Goal: Download file/media

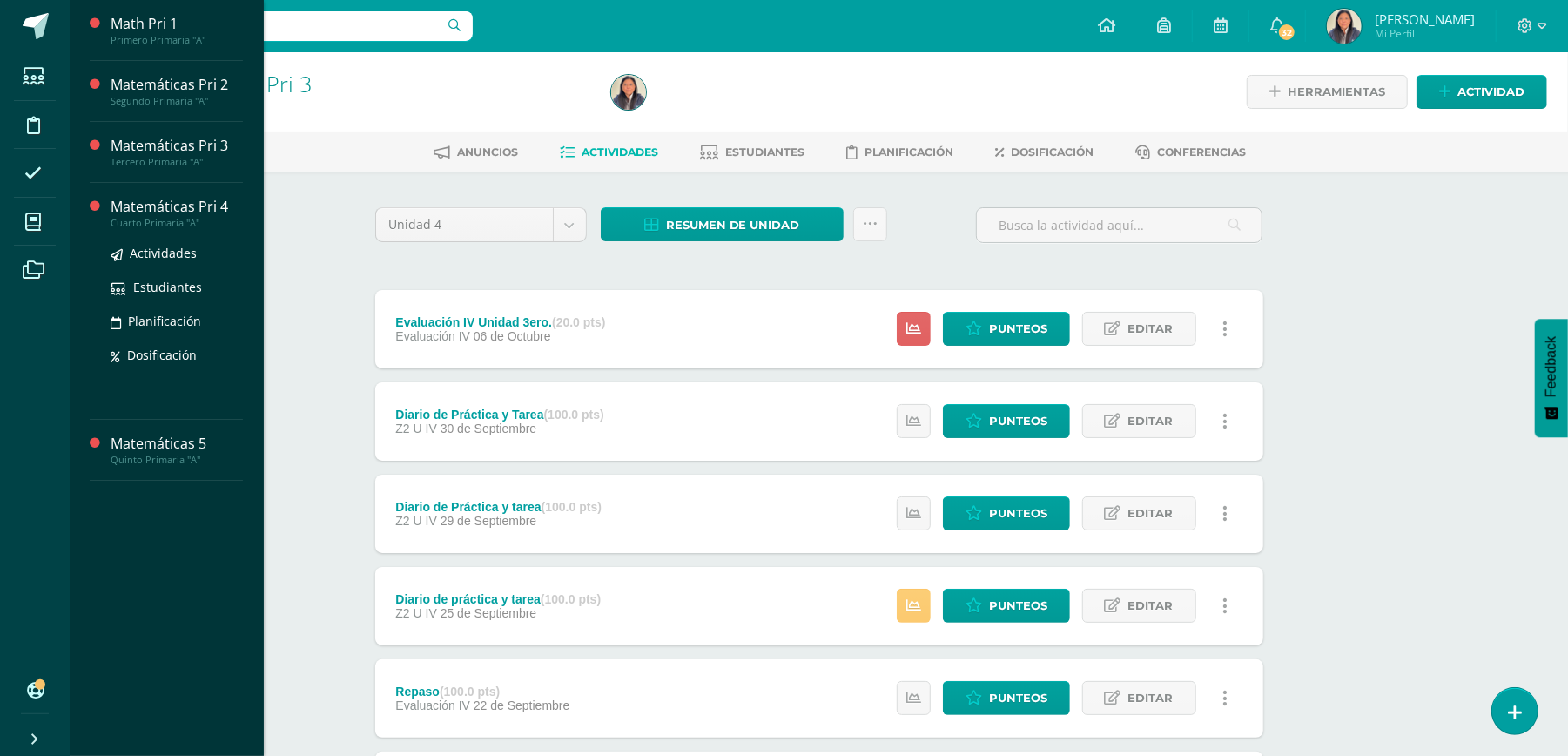
click at [172, 381] on div "Actividades Estudiantes Planificación Dosificación" at bounding box center [177, 316] width 132 height 176
click at [155, 214] on div "Matemáticas Pri 4" at bounding box center [177, 207] width 132 height 20
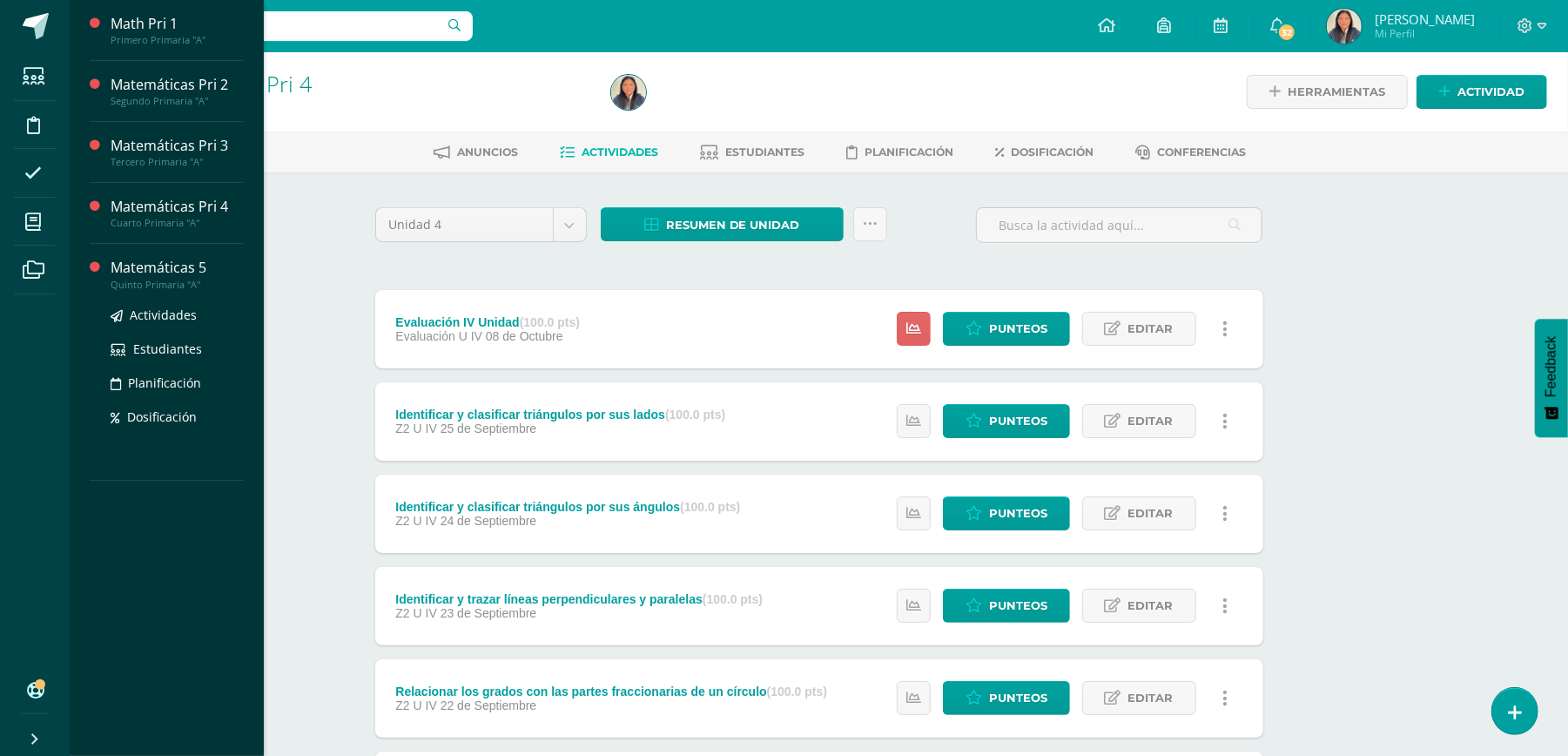
click at [144, 277] on div "Matemáticas 5" at bounding box center [177, 268] width 132 height 20
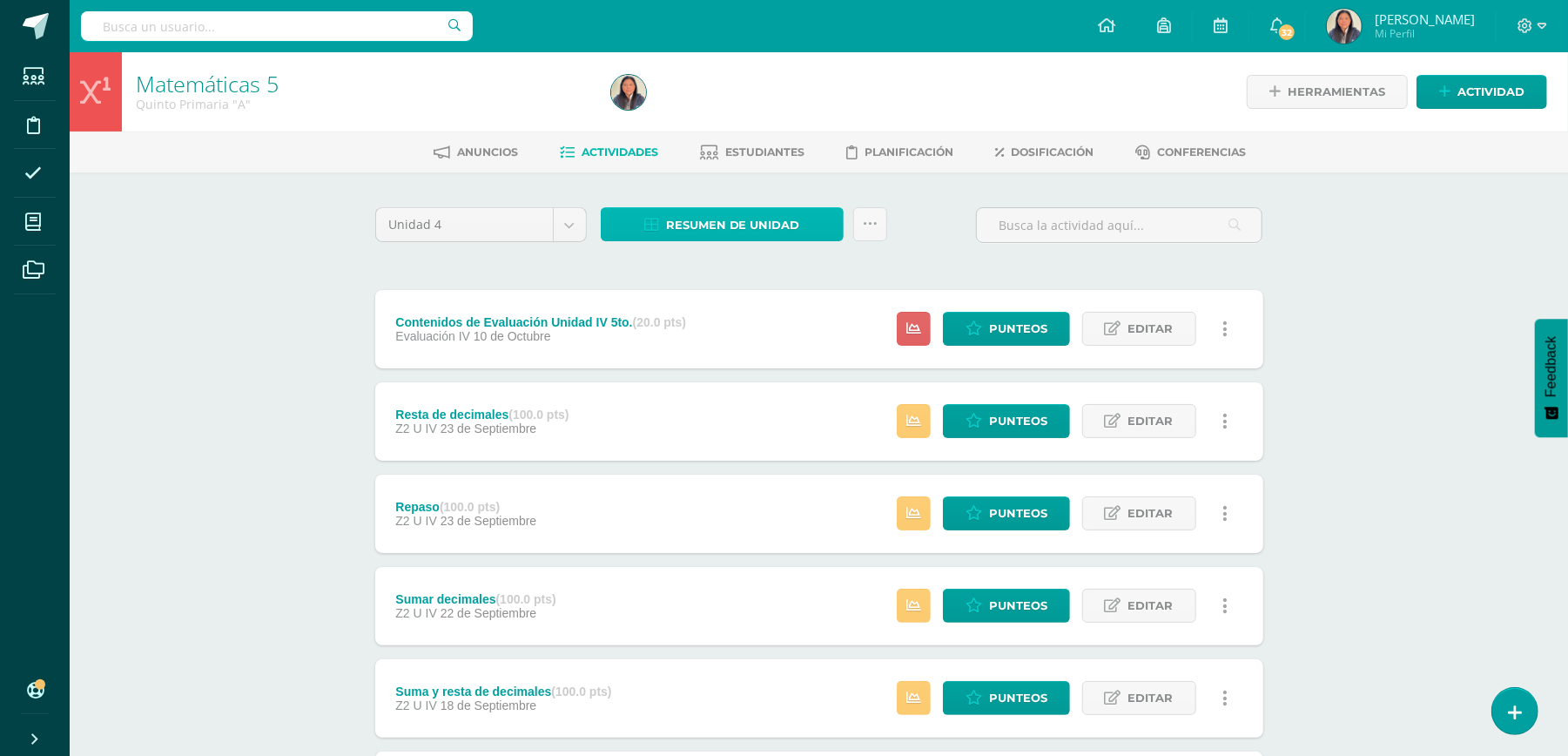
click at [790, 223] on span "Resumen de unidad" at bounding box center [733, 224] width 134 height 32
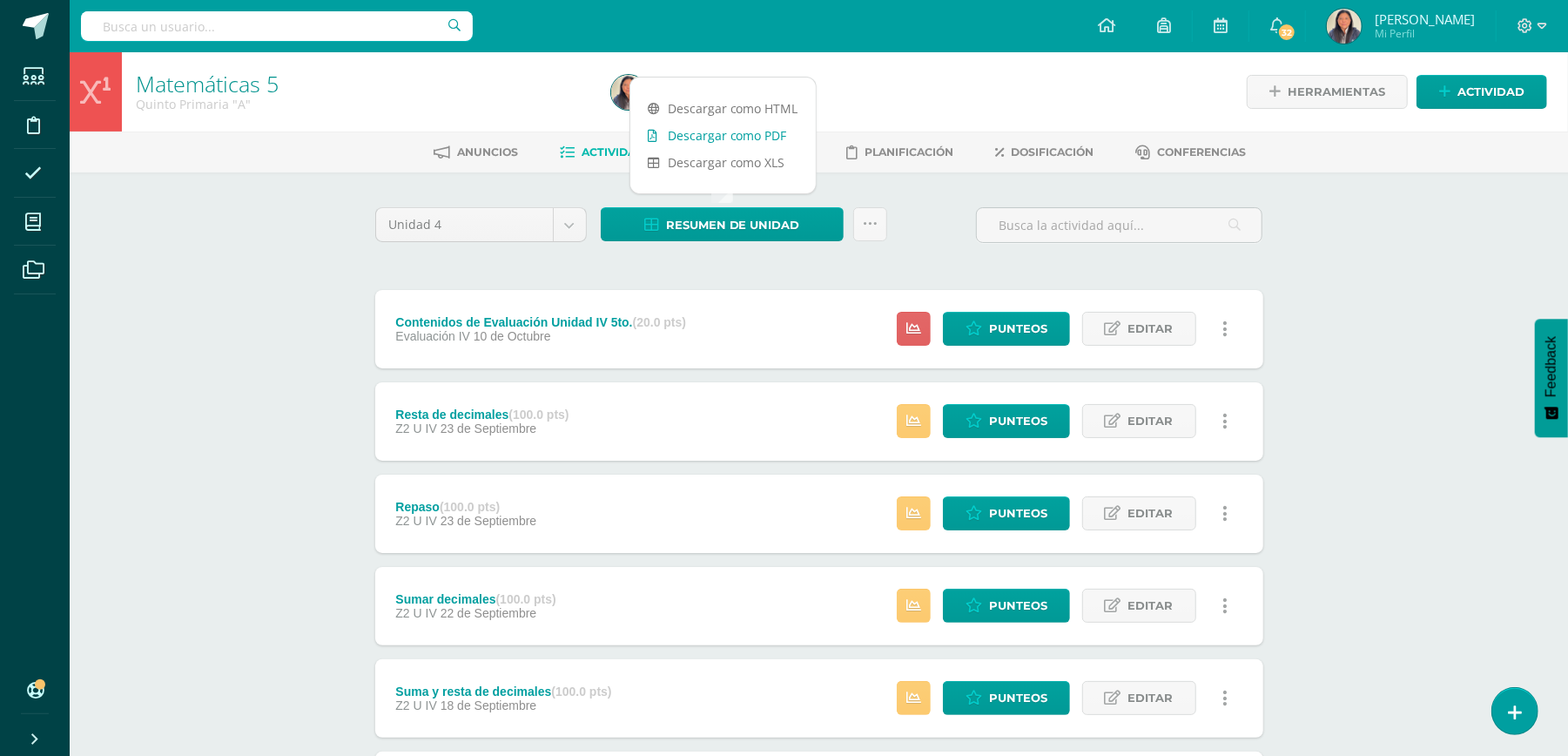
click at [731, 122] on link "Descargar como PDF" at bounding box center [723, 135] width 186 height 27
